Goal: Task Accomplishment & Management: Complete application form

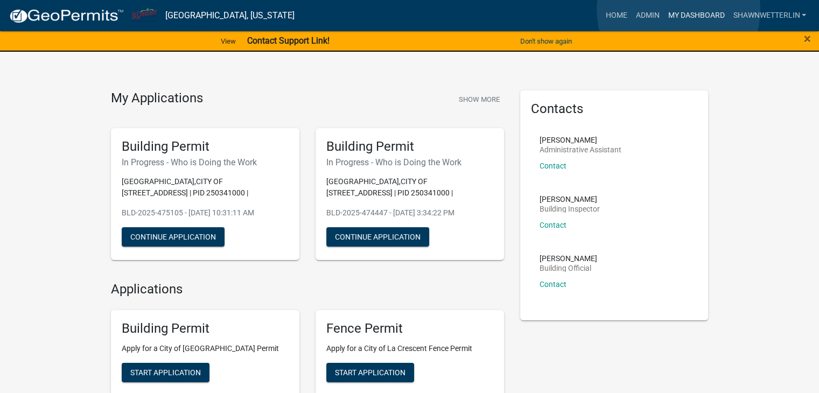
click at [679, 10] on link "My Dashboard" at bounding box center [696, 15] width 65 height 20
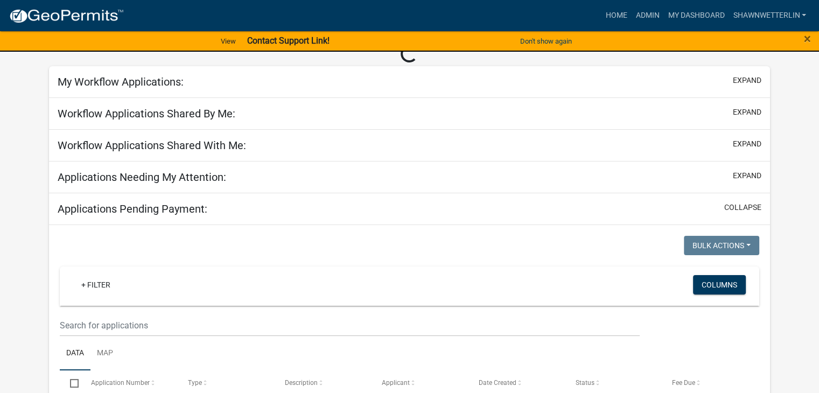
scroll to position [54, 0]
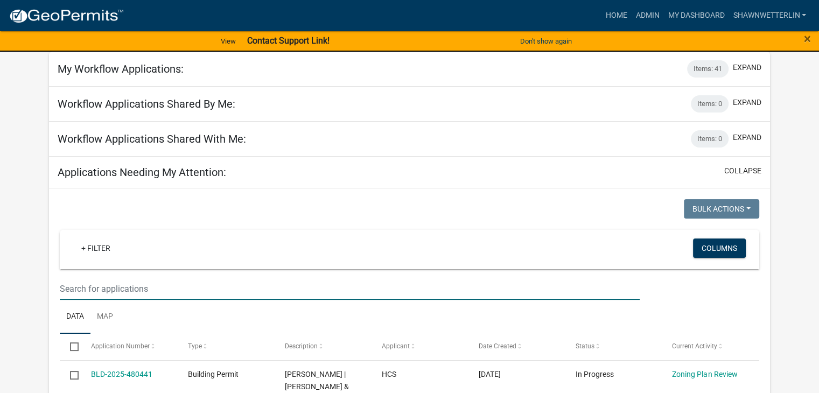
click at [103, 285] on input "text" at bounding box center [350, 289] width 580 height 22
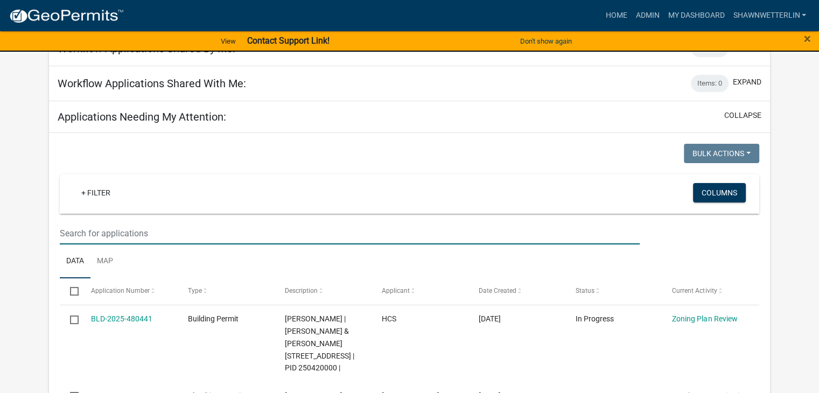
scroll to position [108, 0]
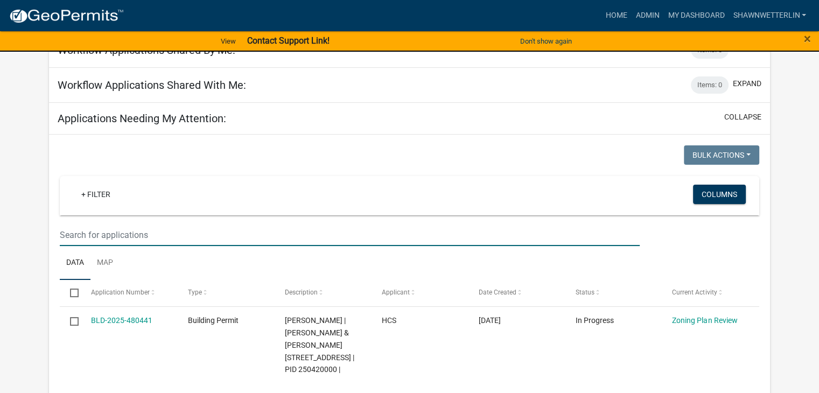
click at [88, 233] on input "text" at bounding box center [350, 235] width 580 height 22
click at [60, 230] on input "text" at bounding box center [350, 235] width 580 height 22
type input "Birch"
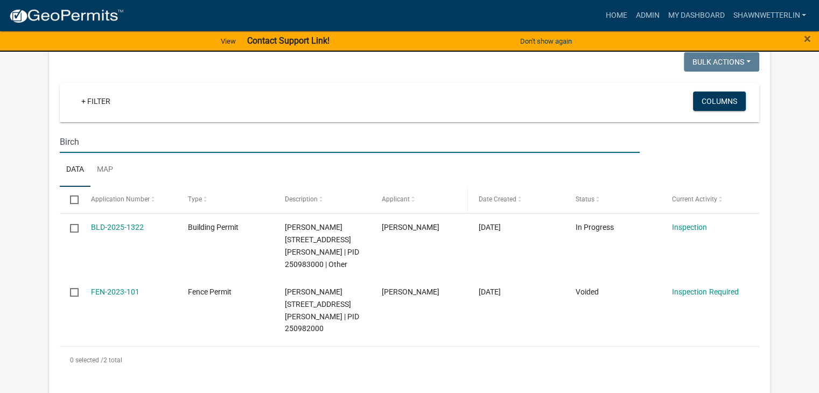
scroll to position [216, 0]
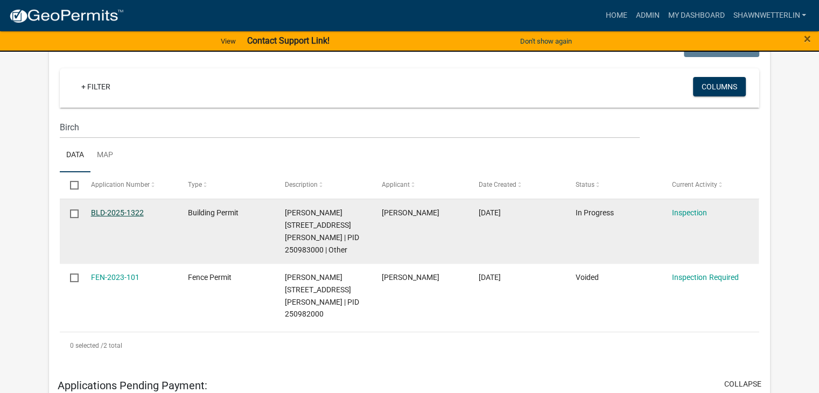
click at [130, 213] on link "BLD-2025-1322" at bounding box center [117, 213] width 53 height 9
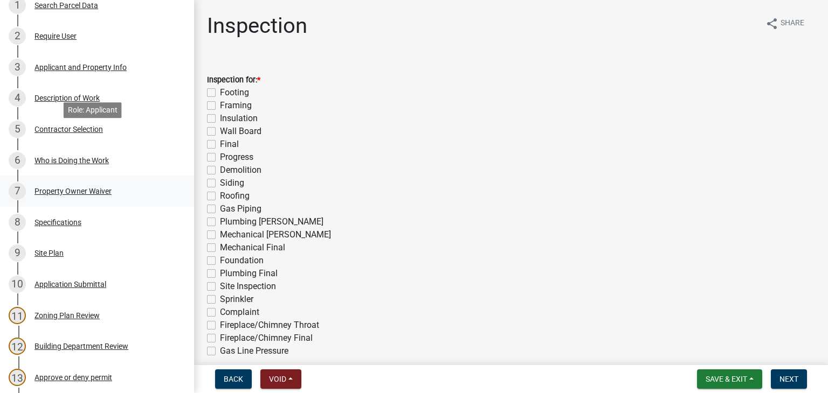
scroll to position [269, 0]
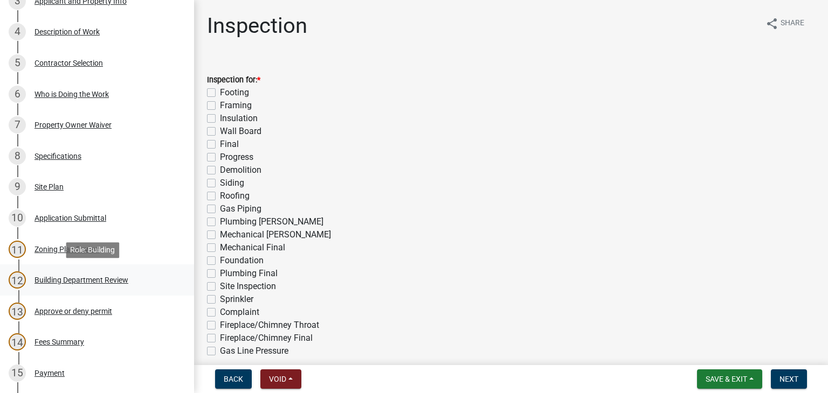
click at [81, 275] on div "12 Building Department Review" at bounding box center [93, 280] width 168 height 17
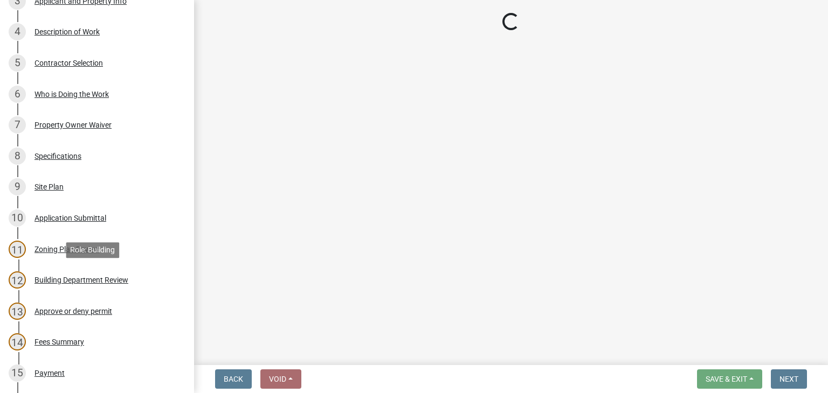
select select "bbf8997e-a289-4d03-8bd2-4f168381adc4"
select select "689549b3-38a5-47de-8a89-287a50612ed0"
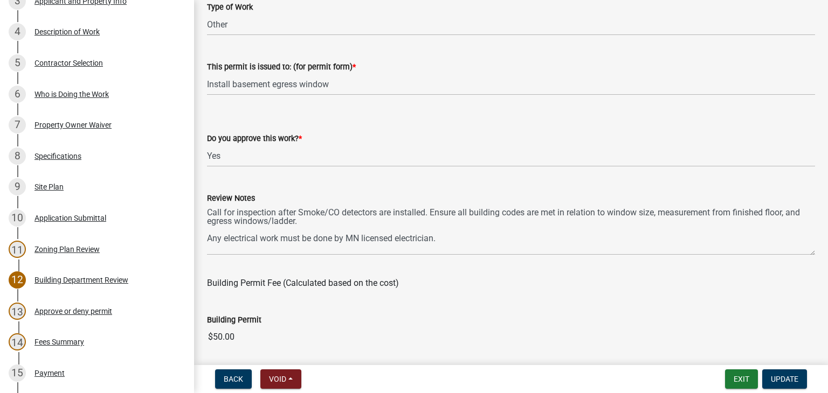
scroll to position [108, 0]
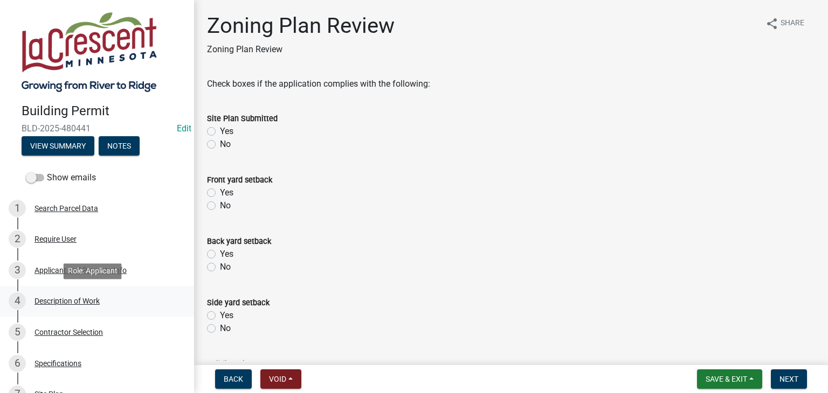
click at [80, 300] on div "Description of Work" at bounding box center [66, 301] width 65 height 8
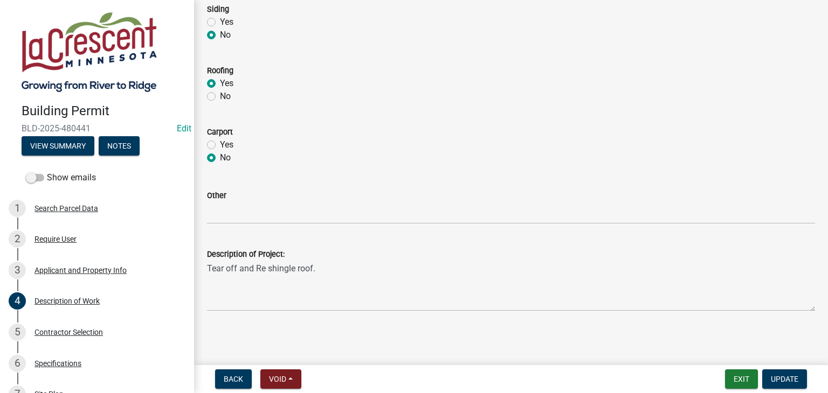
scroll to position [540, 0]
click at [69, 151] on button "View Summary" at bounding box center [58, 145] width 73 height 19
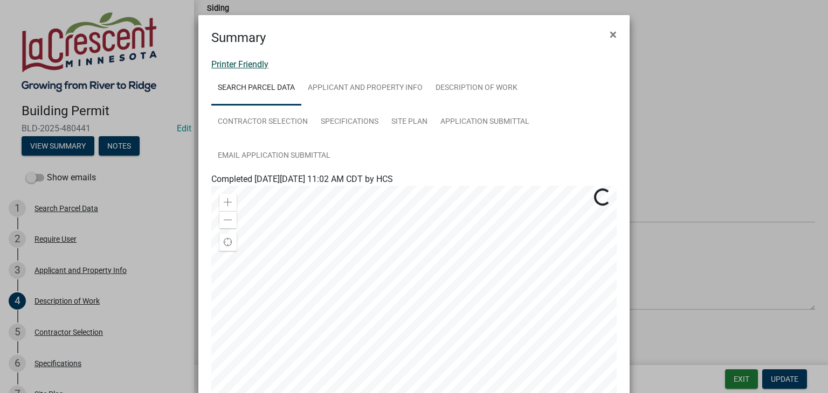
click at [222, 64] on link "Printer Friendly" at bounding box center [239, 64] width 57 height 10
click at [609, 32] on span "×" at bounding box center [612, 34] width 7 height 15
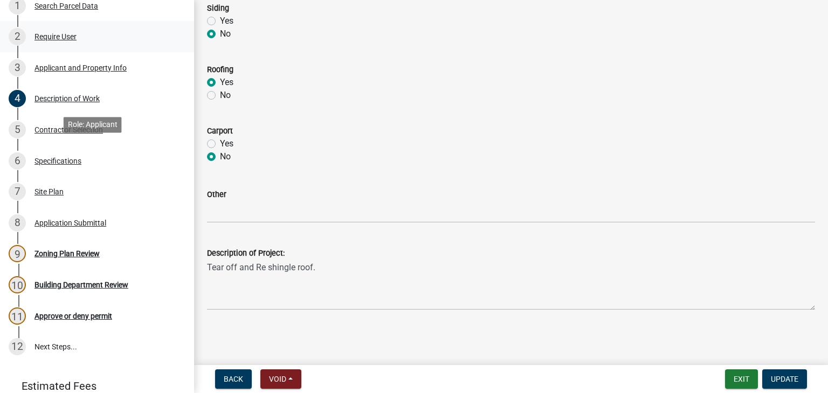
scroll to position [216, 0]
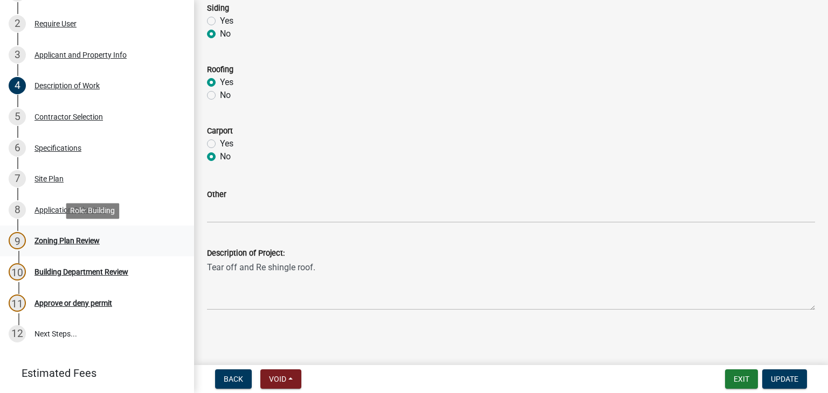
click at [94, 238] on div "Zoning Plan Review" at bounding box center [66, 241] width 65 height 8
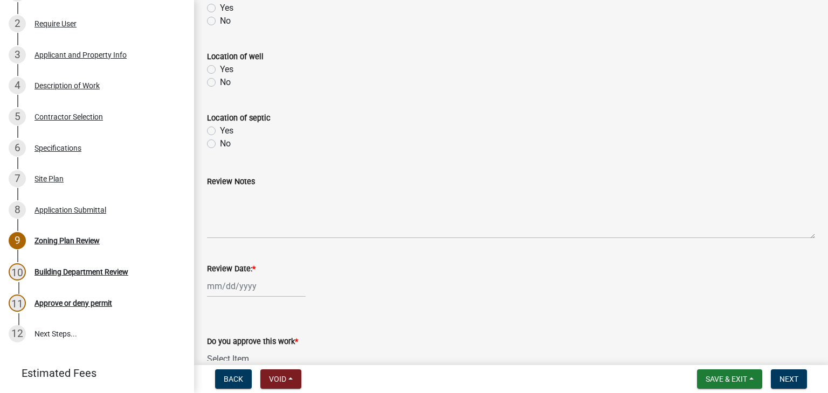
scroll to position [431, 0]
click at [251, 281] on div at bounding box center [256, 286] width 99 height 22
select select "9"
select select "2025"
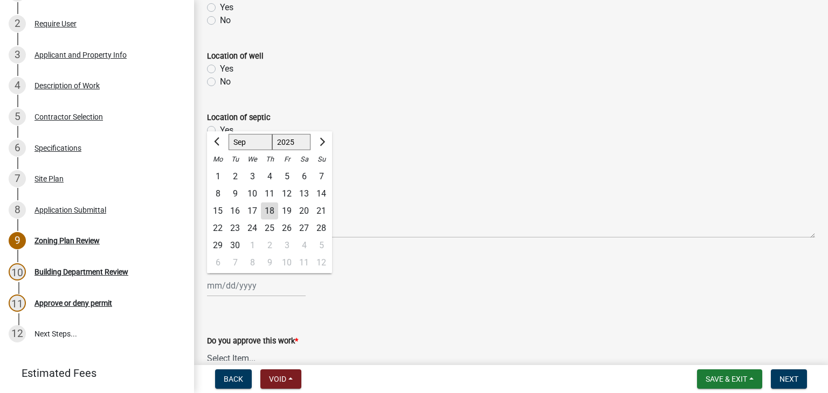
click at [269, 214] on div "18" at bounding box center [269, 211] width 17 height 17
type input "[DATE]"
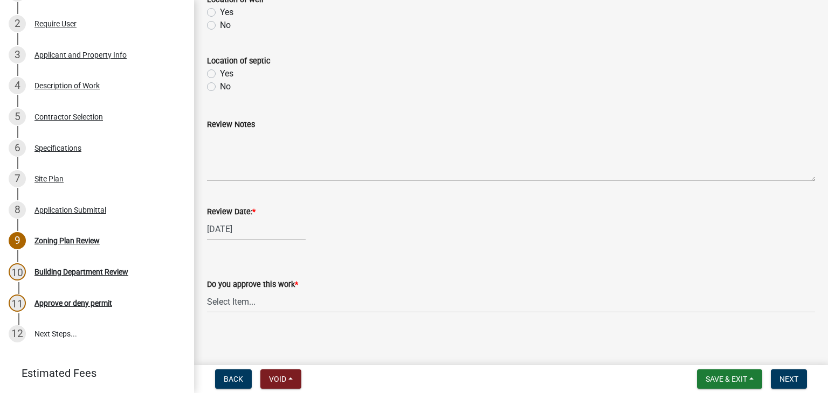
scroll to position [491, 0]
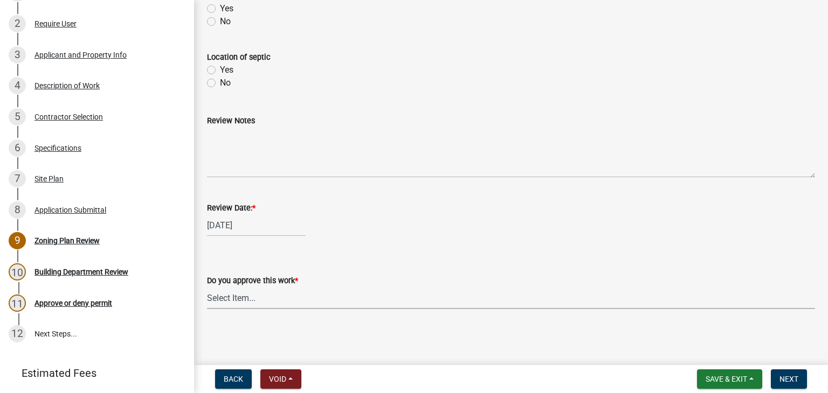
click at [240, 296] on select "Select Item... Yes No" at bounding box center [511, 298] width 608 height 22
click at [207, 287] on select "Select Item... Yes No" at bounding box center [511, 298] width 608 height 22
select select "90a60f2d-528c-4c9a-9c39-f00b3f6598b9"
click at [793, 381] on span "Next" at bounding box center [788, 379] width 19 height 9
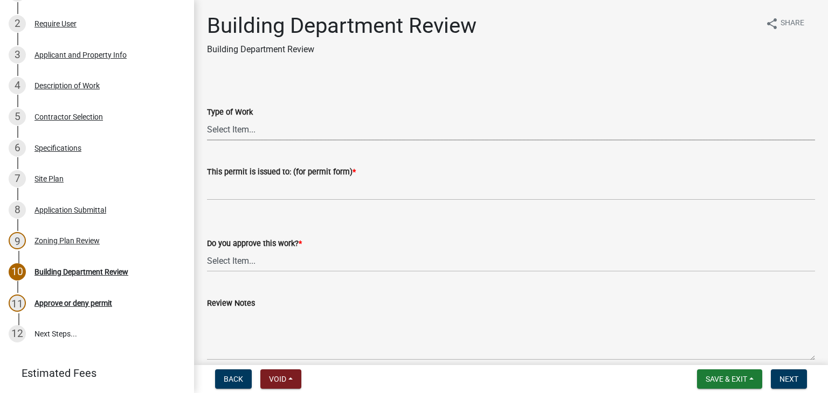
click at [233, 130] on select "Select Item... Roofing Siding Deck Other" at bounding box center [511, 130] width 608 height 22
click at [207, 119] on select "Select Item... Roofing Siding Deck Other" at bounding box center [511, 130] width 608 height 22
select select "72392aa3-23d4-479e-98aa-d58f318b6154"
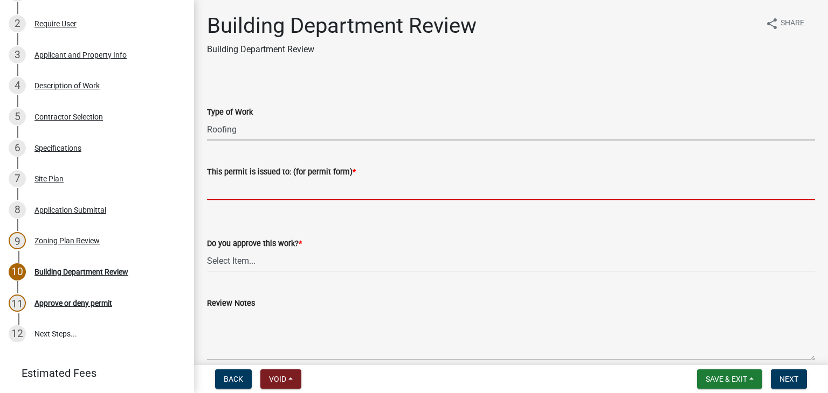
click at [228, 185] on input "This permit is issued to: (for permit form) *" at bounding box center [511, 189] width 608 height 22
type input "Replace existing shingles"
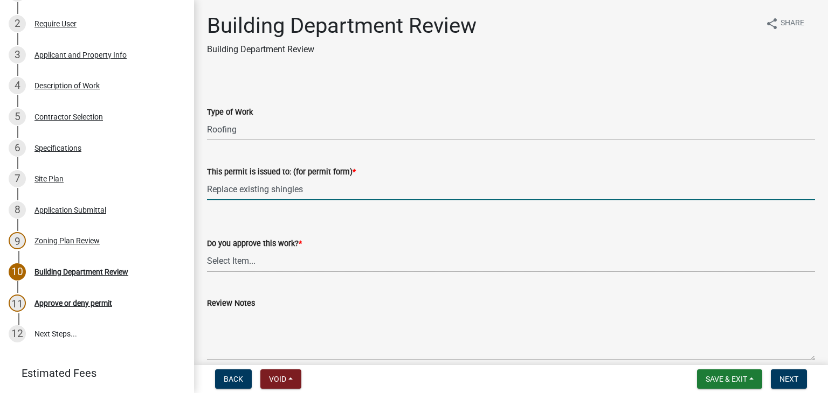
click at [249, 259] on select "Select Item... Yes No" at bounding box center [511, 261] width 608 height 22
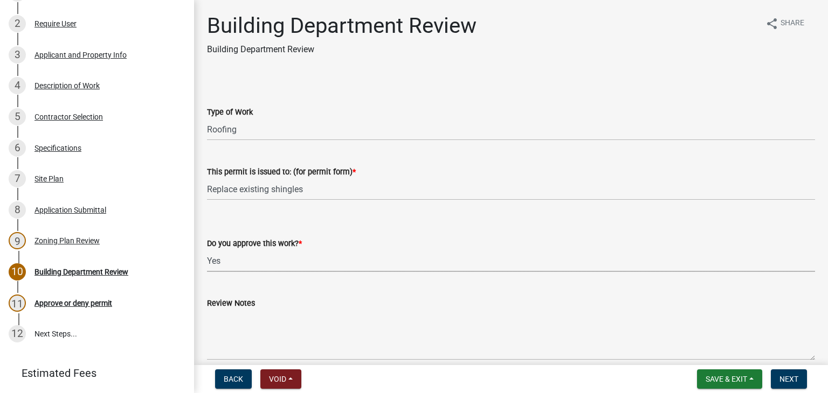
click at [207, 250] on select "Select Item... Yes No" at bounding box center [511, 261] width 608 height 22
select select "689549b3-38a5-47de-8a89-287a50612ed0"
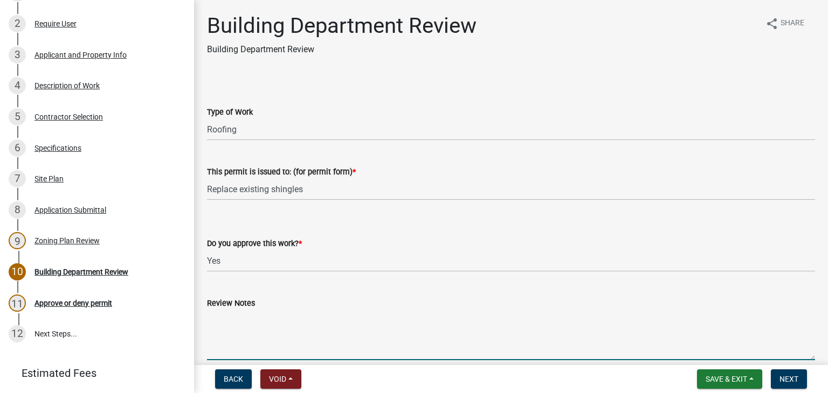
click at [237, 322] on textarea "Review Notes" at bounding box center [511, 335] width 608 height 51
drag, startPoint x: 296, startPoint y: 319, endPoint x: 274, endPoint y: 323, distance: 22.4
click at [274, 323] on textarea "Call for ice and watershiled inspection" at bounding box center [511, 335] width 608 height 51
click at [288, 317] on textarea "Call for ice and watershiled inspection" at bounding box center [511, 335] width 608 height 51
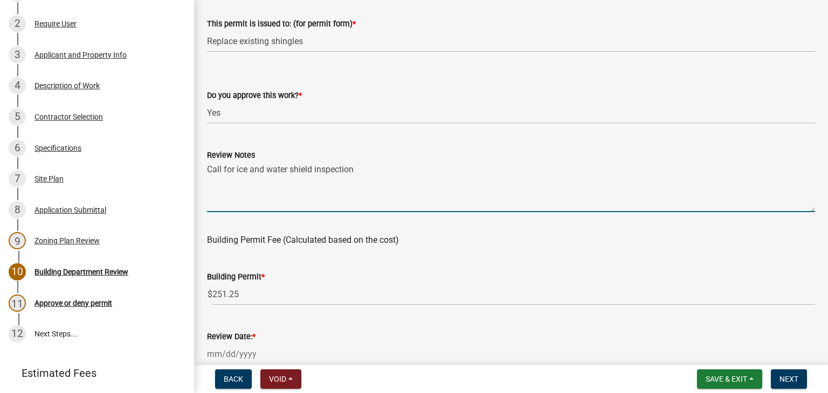
scroll to position [162, 0]
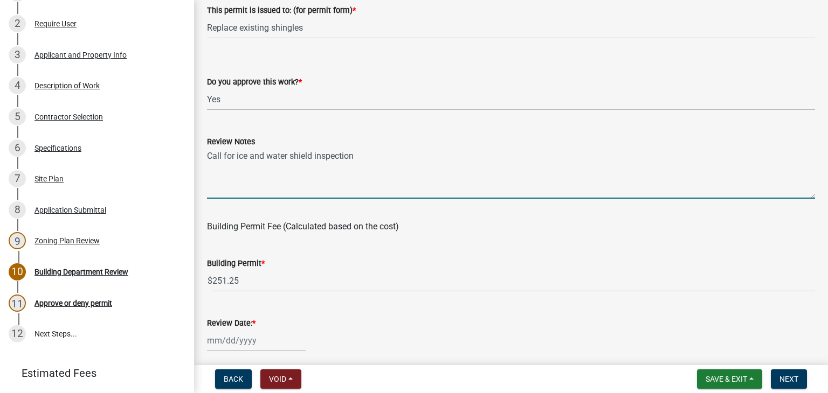
type textarea "Call for ice and water shield inspection"
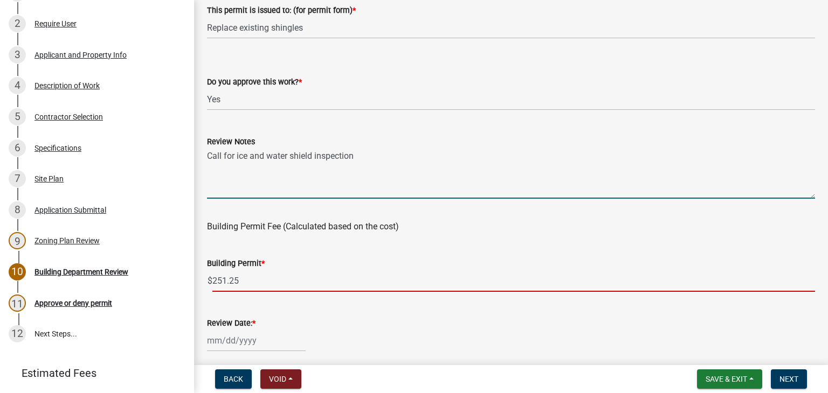
click at [268, 285] on input "251.25" at bounding box center [513, 281] width 602 height 22
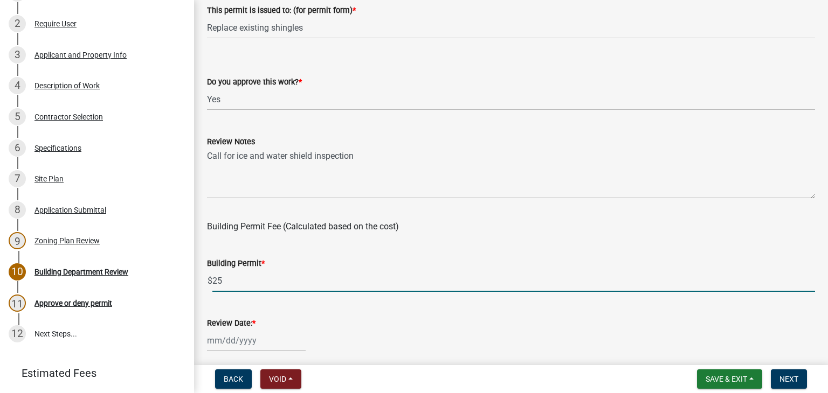
type input "2"
type input "50"
click at [228, 342] on div at bounding box center [256, 341] width 99 height 22
select select "9"
select select "2025"
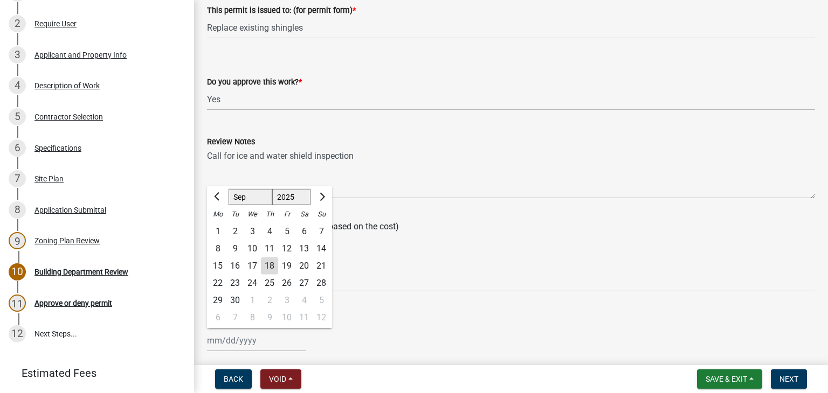
click at [264, 261] on div "18" at bounding box center [269, 266] width 17 height 17
type input "[DATE]"
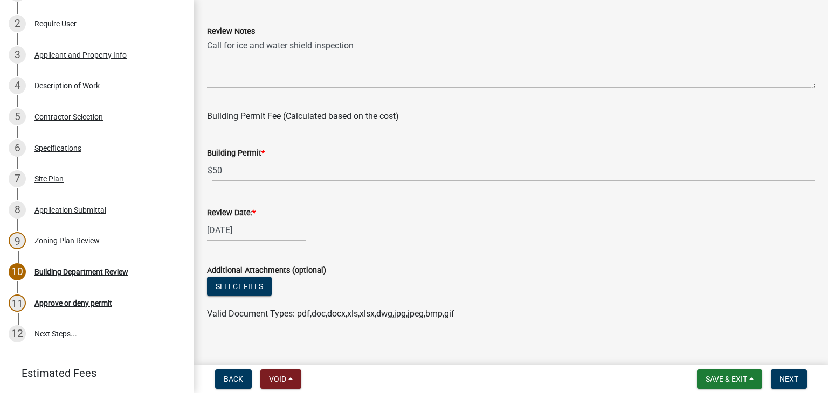
scroll to position [283, 0]
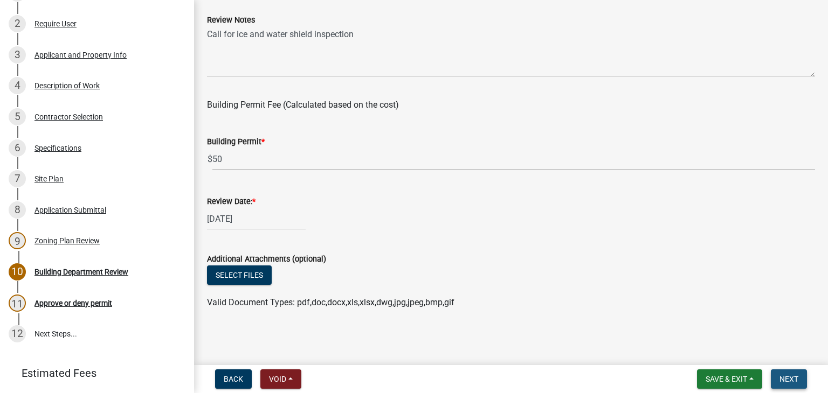
click at [782, 376] on span "Next" at bounding box center [788, 379] width 19 height 9
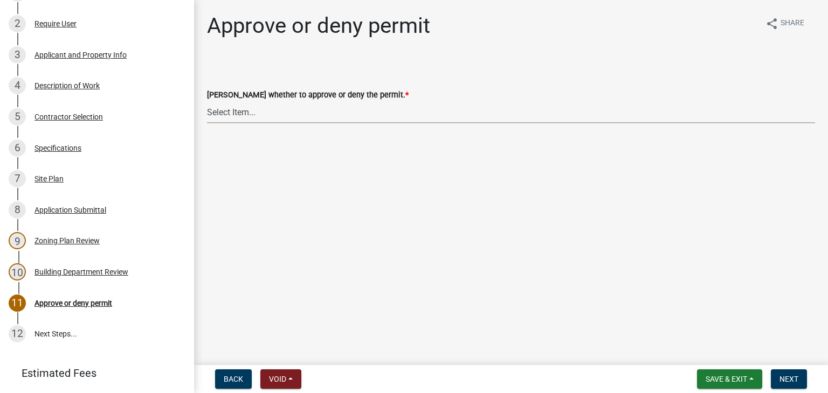
click at [222, 112] on select "Select Item... Approve Deny" at bounding box center [511, 112] width 608 height 22
click at [207, 101] on select "Select Item... Approve Deny" at bounding box center [511, 112] width 608 height 22
select select "d6055423-832b-4dbf-8b87-0bb94d1ae5d3"
click at [793, 372] on button "Next" at bounding box center [788, 379] width 36 height 19
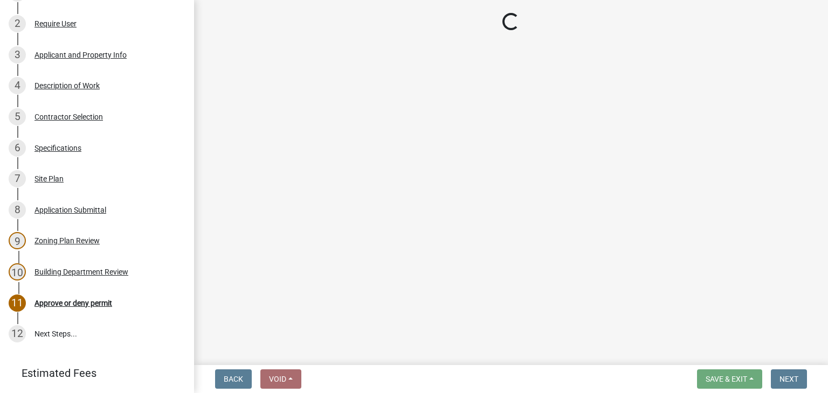
scroll to position [401, 0]
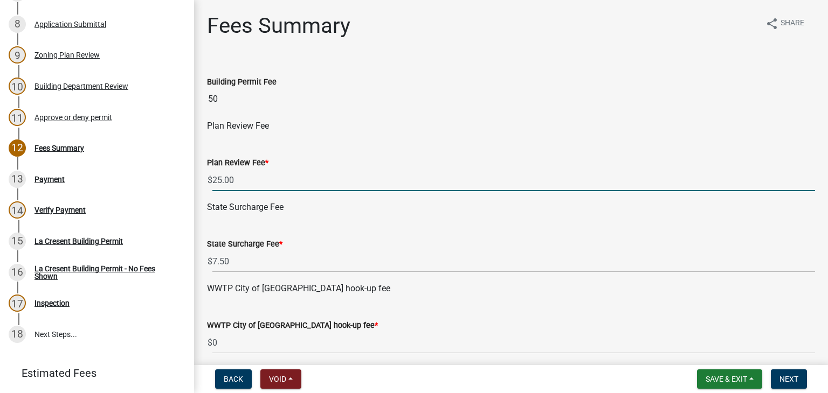
click at [241, 175] on input "25.00" at bounding box center [513, 180] width 602 height 22
type input "2"
type input "0"
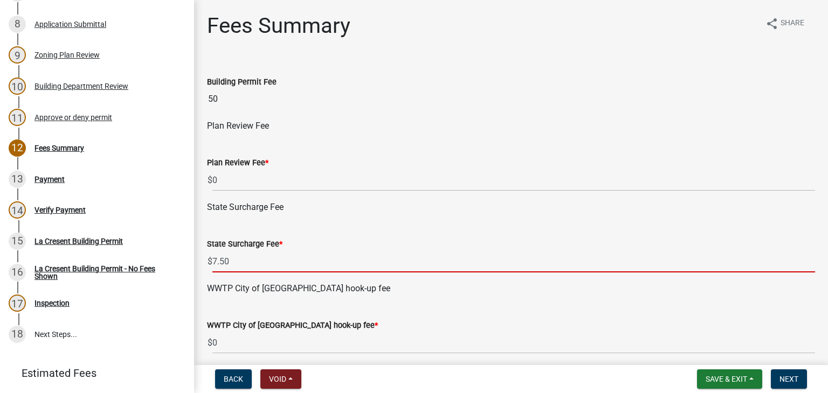
click at [232, 261] on input "7.50" at bounding box center [513, 262] width 602 height 22
type input "7"
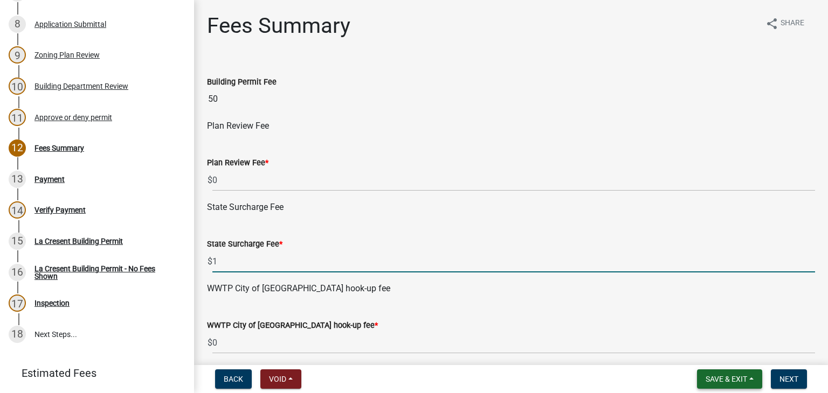
type input "1"
click at [750, 376] on button "Save & Exit" at bounding box center [729, 379] width 65 height 19
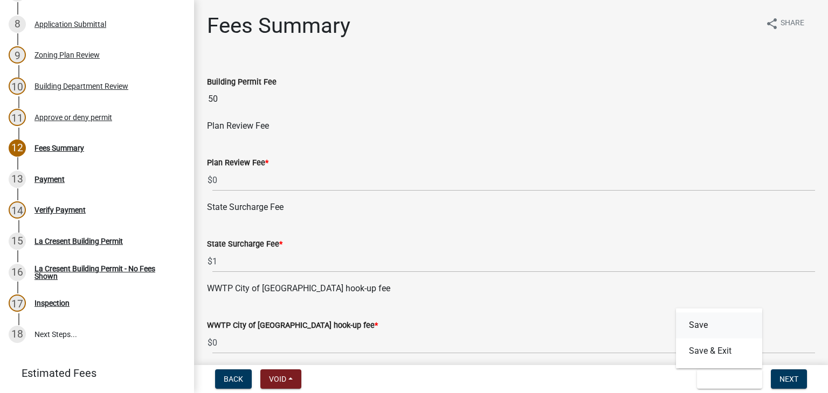
click at [703, 321] on button "Save" at bounding box center [719, 325] width 86 height 26
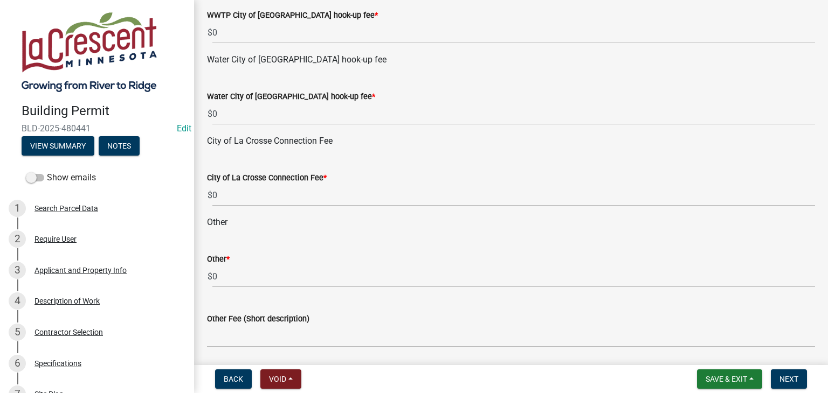
scroll to position [347, 0]
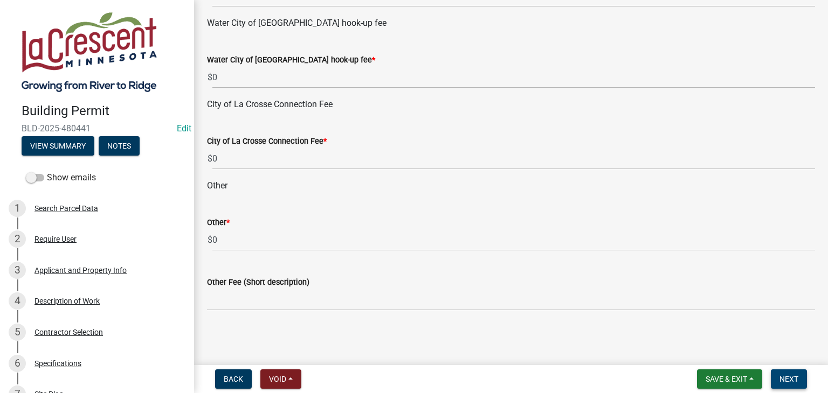
click at [786, 377] on span "Next" at bounding box center [788, 379] width 19 height 9
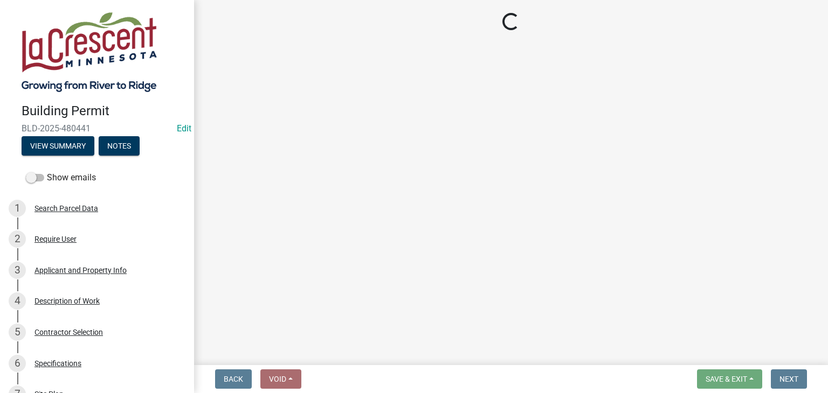
select select "3: 3"
